Goal: Task Accomplishment & Management: Manage account settings

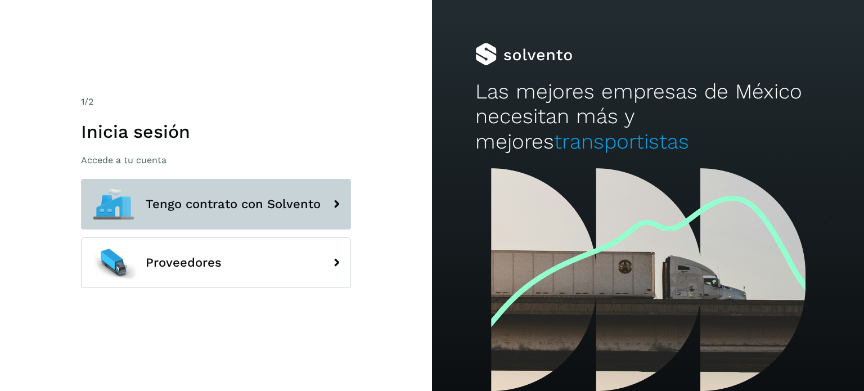
click at [195, 186] on button "Tengo contrato con Solvento" at bounding box center [216, 204] width 270 height 51
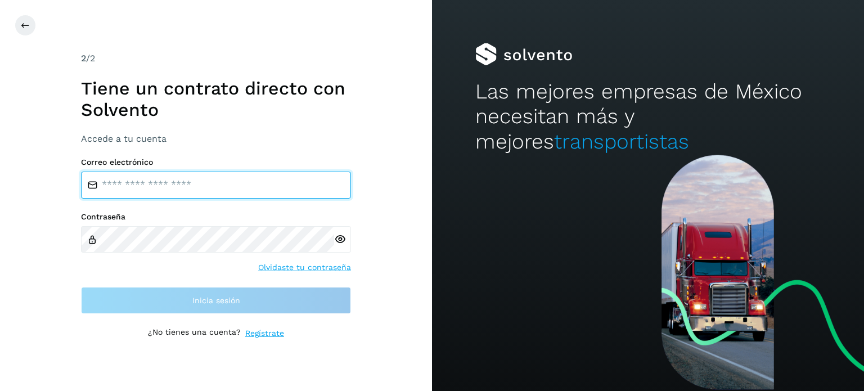
click at [132, 184] on input "email" at bounding box center [216, 184] width 270 height 27
type input "**********"
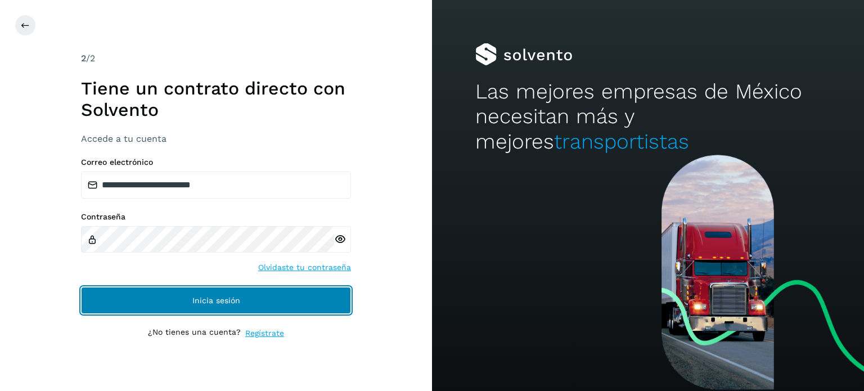
click at [200, 309] on button "Inicia sesión" at bounding box center [216, 300] width 270 height 27
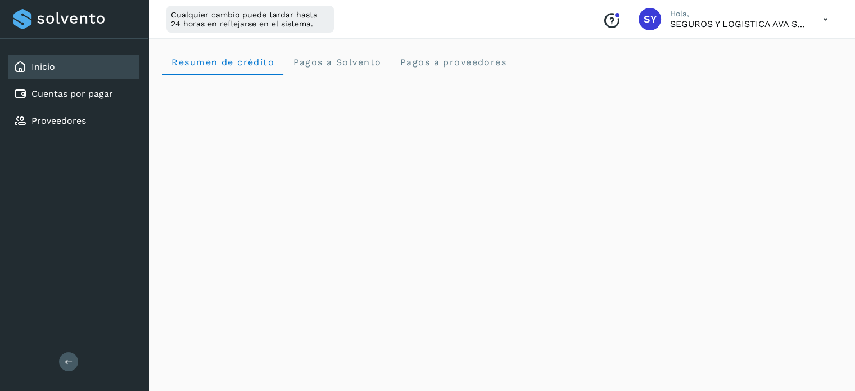
click at [825, 20] on icon at bounding box center [825, 19] width 23 height 23
click at [757, 75] on div "Cerrar sesión" at bounding box center [770, 72] width 134 height 21
